Goal: Task Accomplishment & Management: Manage account settings

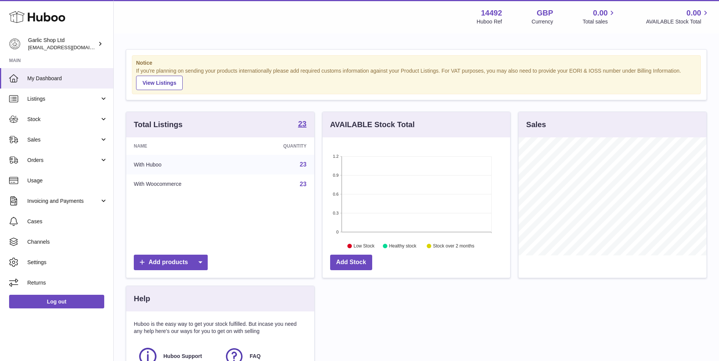
click at [305, 165] on link "23" at bounding box center [303, 164] width 7 height 6
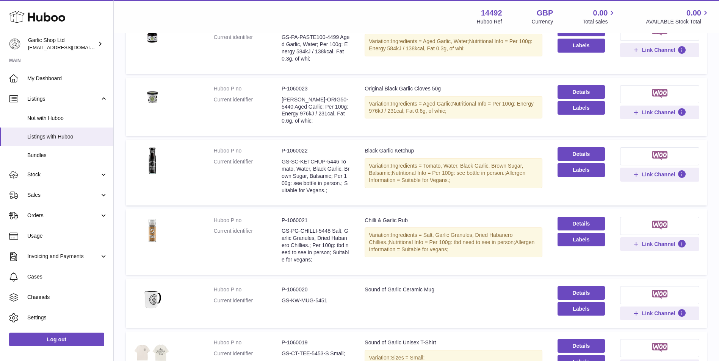
scroll to position [481, 0]
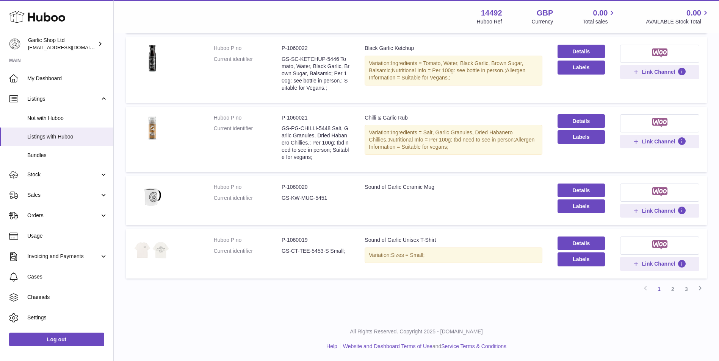
click at [157, 258] on img at bounding box center [152, 250] width 38 height 27
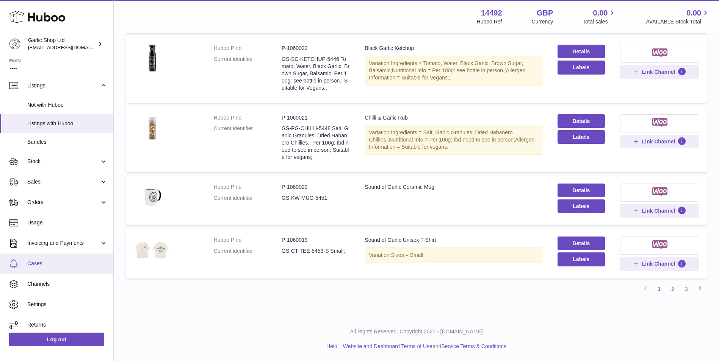
scroll to position [18, 0]
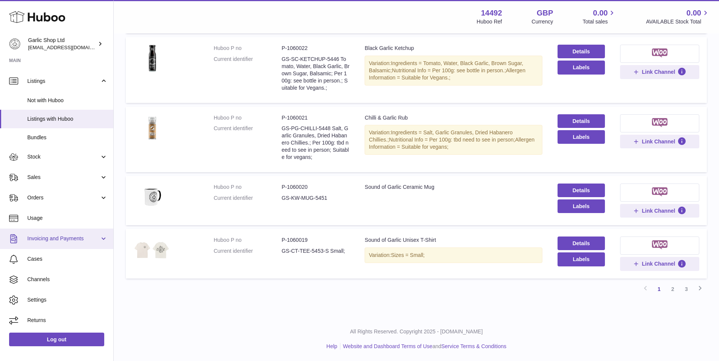
click at [65, 242] on span "Invoicing and Payments" at bounding box center [63, 238] width 72 height 7
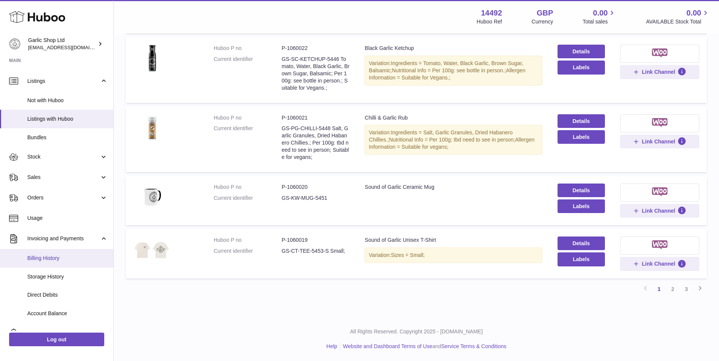
click at [66, 258] on span "Billing History" at bounding box center [67, 258] width 80 height 7
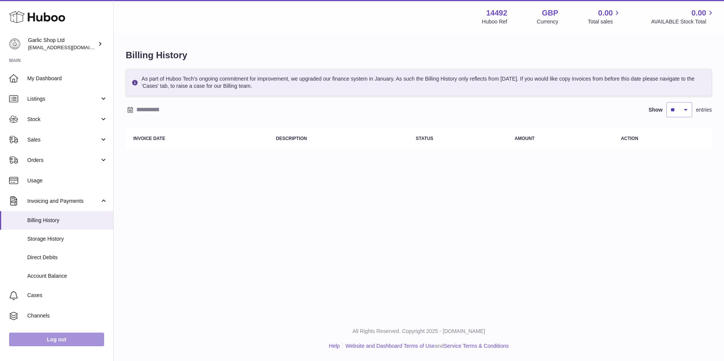
click at [81, 334] on link "Log out" at bounding box center [56, 340] width 95 height 14
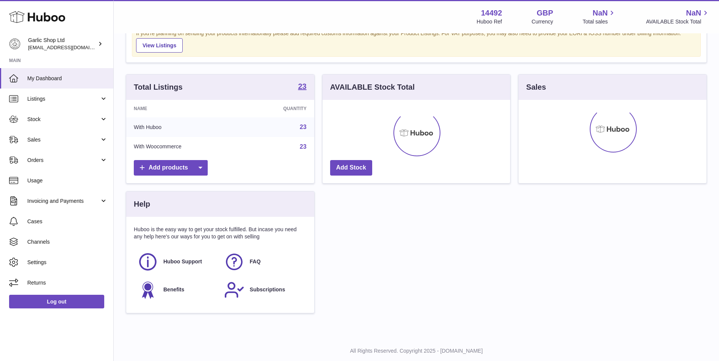
scroll to position [38, 0]
